Goal: Task Accomplishment & Management: Use online tool/utility

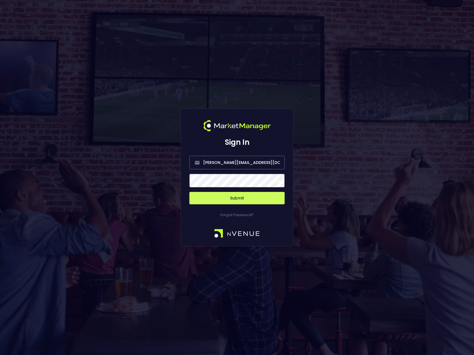
click at [277, 182] on span at bounding box center [277, 180] width 5 height 5
drag, startPoint x: 226, startPoint y: 163, endPoint x: 189, endPoint y: 163, distance: 37.5
click at [189, 163] on div "Sign In [PERSON_NAME][EMAIL_ADDRESS][DOMAIN_NAME] Submit Forgot Password?" at bounding box center [237, 178] width 113 height 138
click at [237, 161] on input "[EMAIL_ADDRESS][DOMAIN_NAME]" at bounding box center [236, 163] width 95 height 14
type input "[EMAIL_ADDRESS][DOMAIN_NAME]"
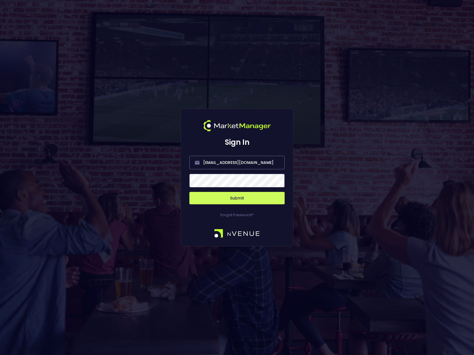
click at [242, 197] on button "Submit" at bounding box center [236, 198] width 95 height 12
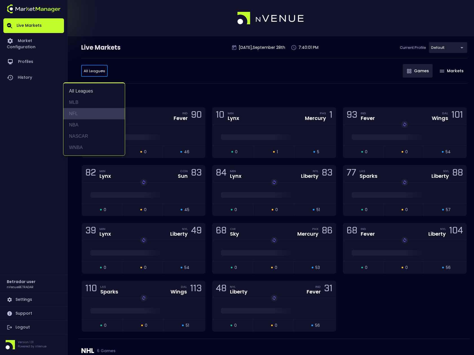
click at [76, 113] on li "NFL" at bounding box center [93, 113] width 61 height 11
type input "NFL"
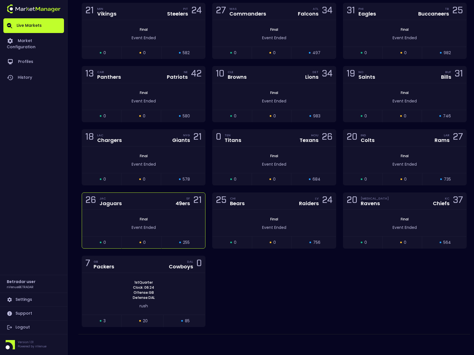
scroll to position [105, 0]
click at [172, 289] on div "1st Quarter Clock : 06:23 Offense: GB Defense: DAL" at bounding box center [143, 289] width 123 height 20
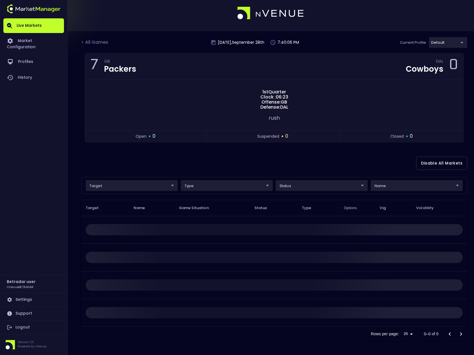
scroll to position [0, 0]
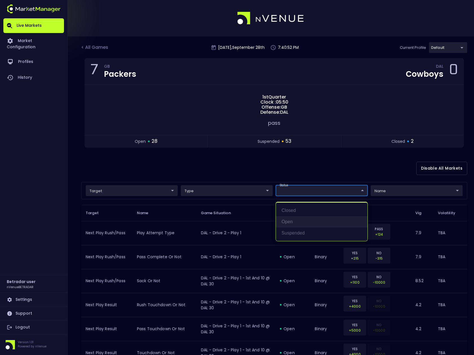
click at [285, 222] on li "open" at bounding box center [322, 221] width 92 height 11
type input "open"
click at [255, 181] on div at bounding box center [237, 177] width 474 height 355
